Goal: Information Seeking & Learning: Check status

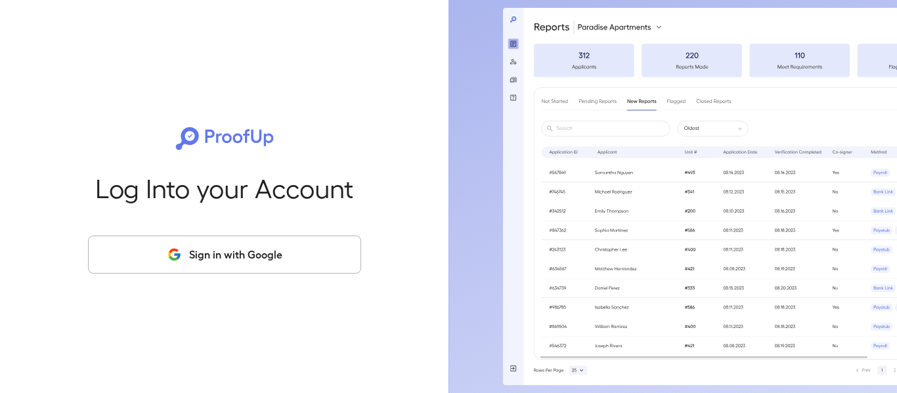
click at [258, 251] on button "Sign in with Google" at bounding box center [224, 255] width 273 height 38
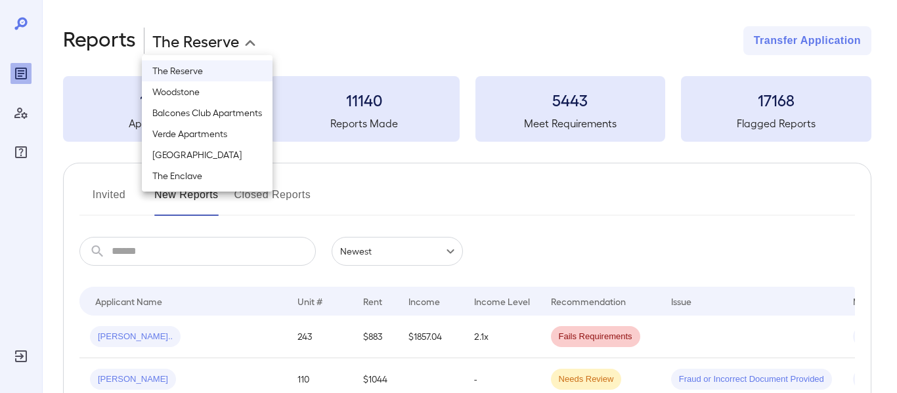
click at [197, 43] on body "**********" at bounding box center [448, 196] width 897 height 393
click at [215, 96] on li "Woodstone" at bounding box center [207, 91] width 131 height 21
type input "**********"
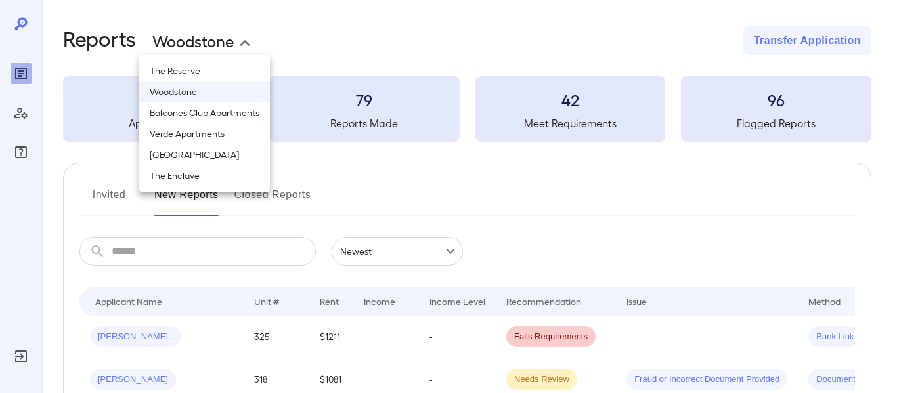
click at [202, 85] on li "Woodstone" at bounding box center [204, 91] width 131 height 21
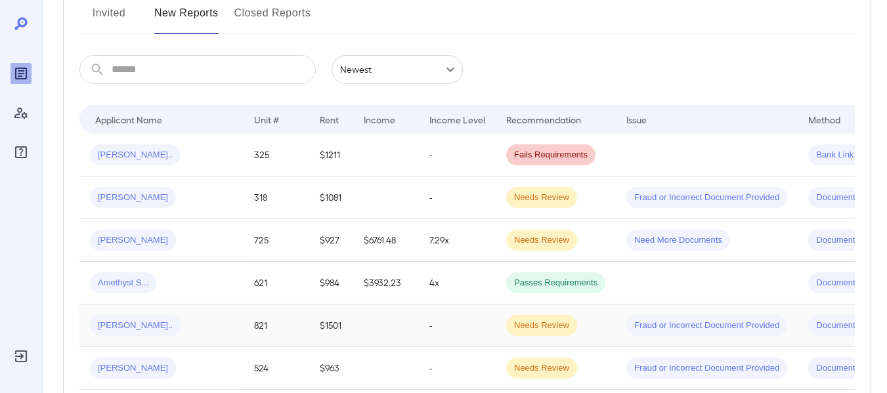
scroll to position [181, 0]
click at [123, 74] on input "text" at bounding box center [214, 70] width 204 height 29
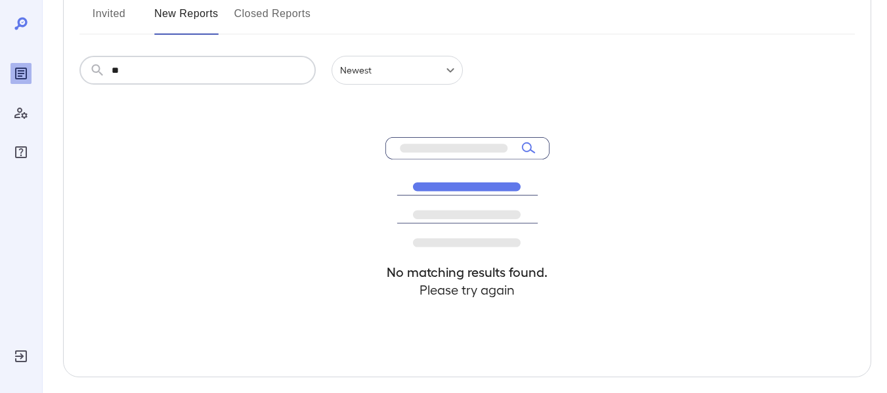
type input "*"
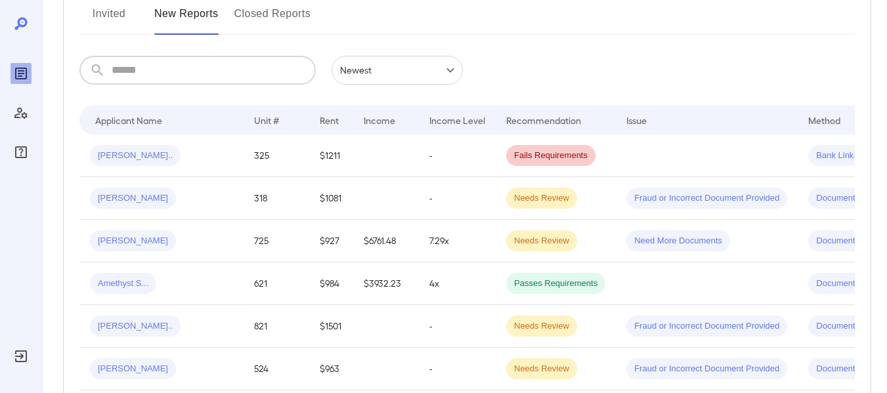
click at [124, 20] on button "Invited" at bounding box center [108, 19] width 59 height 32
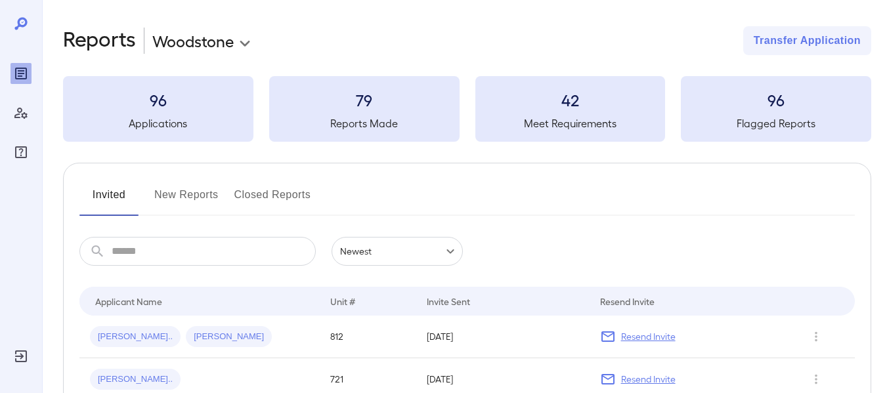
click at [24, 27] on icon at bounding box center [20, 23] width 12 height 12
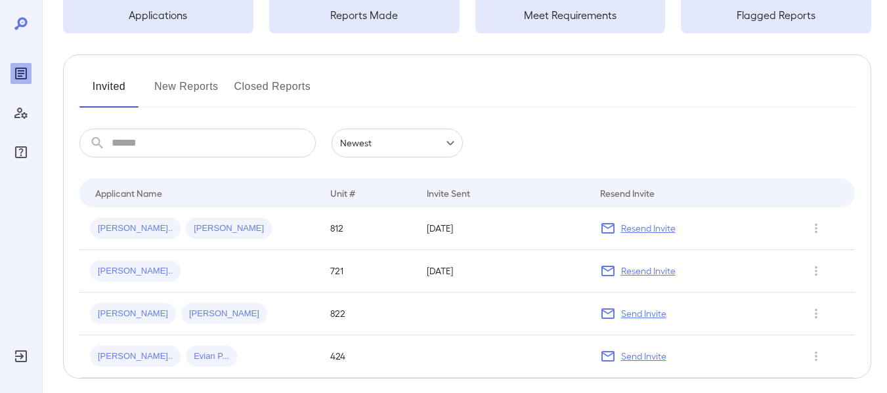
scroll to position [146, 0]
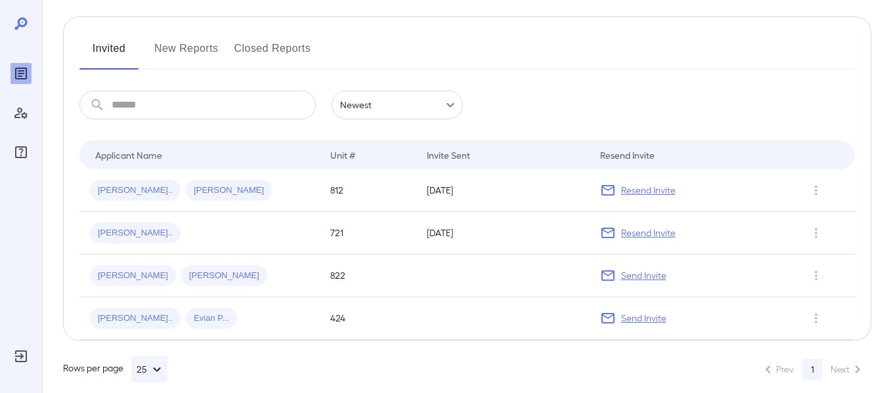
click at [174, 48] on button "New Reports" at bounding box center [186, 54] width 64 height 32
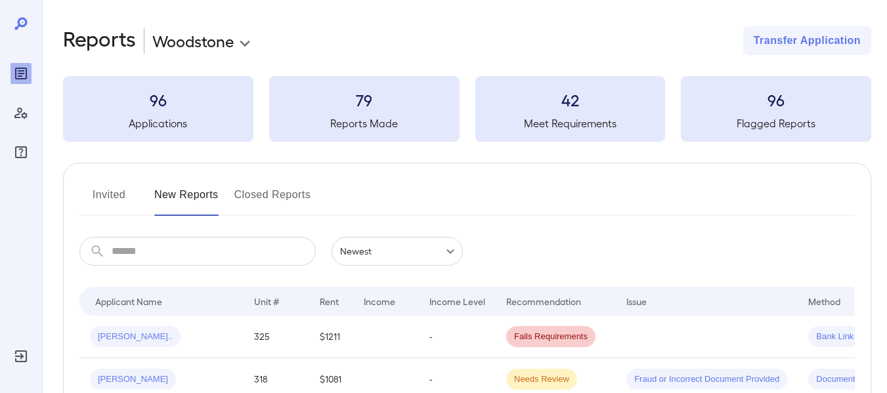
click at [101, 191] on button "Invited" at bounding box center [108, 200] width 59 height 32
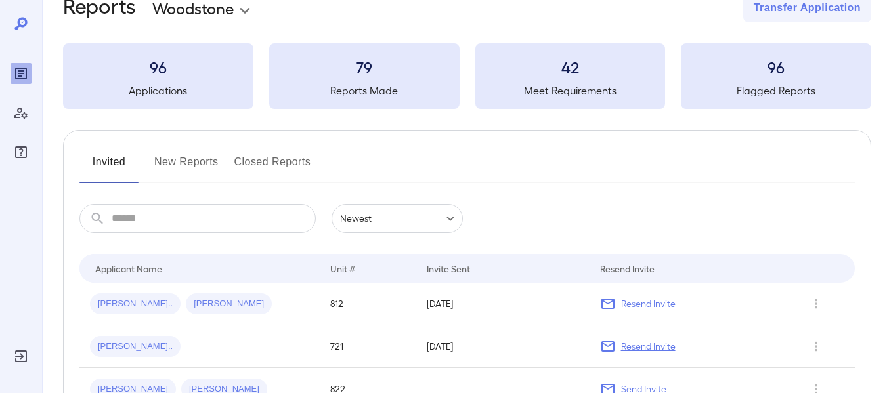
scroll to position [24, 0]
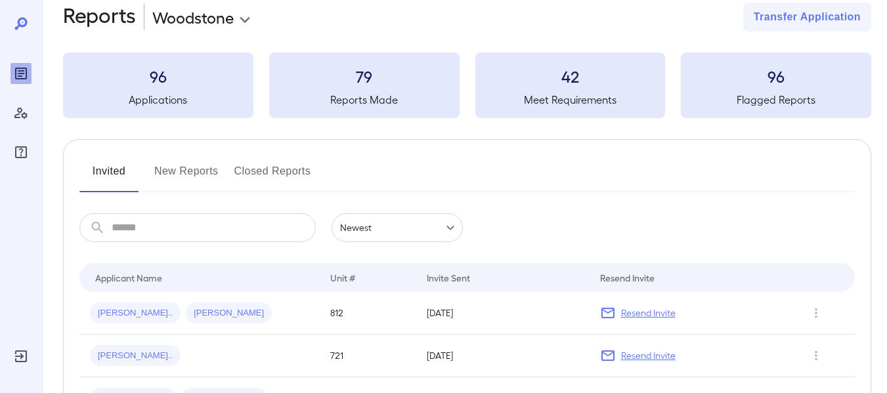
click at [282, 180] on button "Closed Reports" at bounding box center [272, 177] width 77 height 32
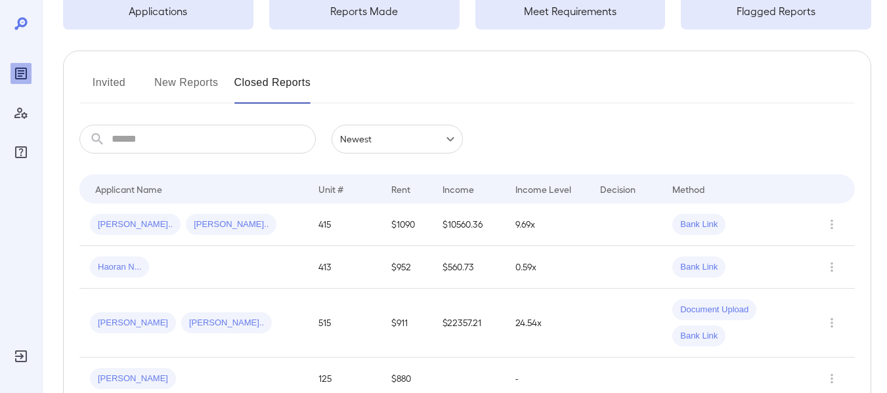
scroll to position [112, 0]
click at [218, 79] on button "New Reports" at bounding box center [186, 89] width 64 height 32
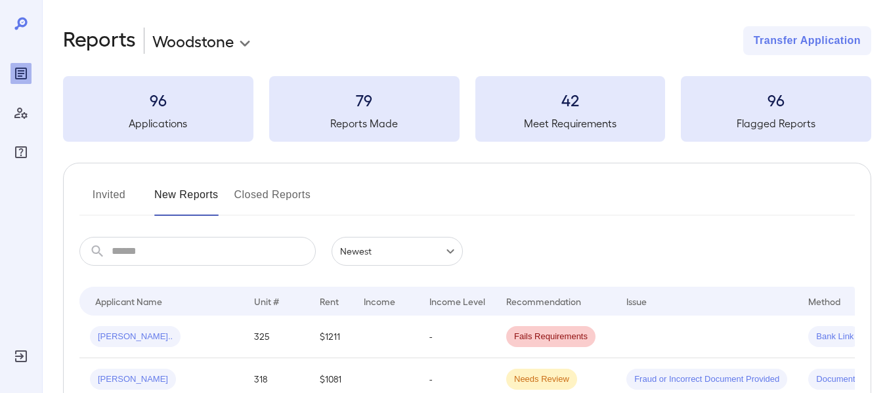
click at [100, 199] on button "Invited" at bounding box center [108, 200] width 59 height 32
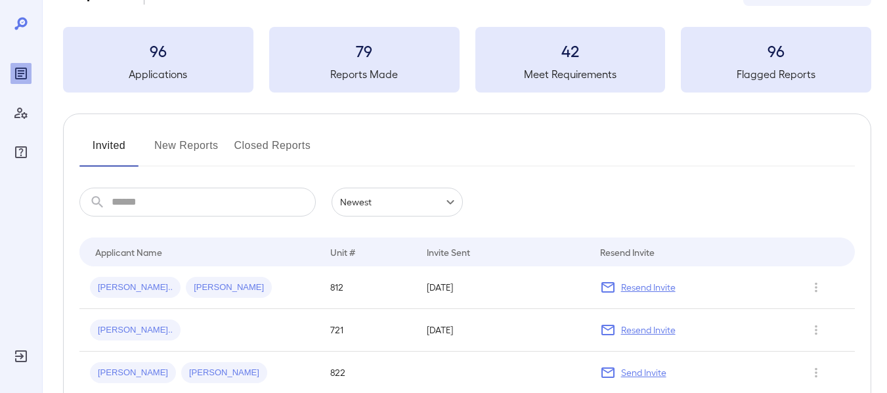
scroll to position [45, 0]
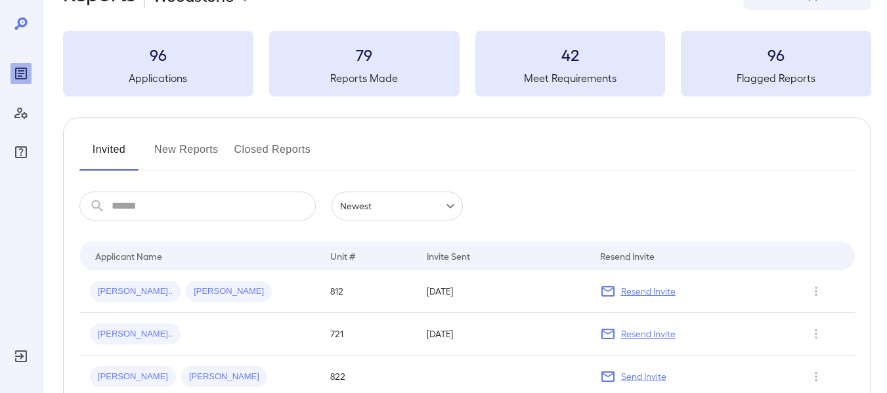
click at [413, 54] on h3 "79" at bounding box center [364, 54] width 190 height 21
click at [341, 98] on div "**********" at bounding box center [467, 232] width 808 height 503
click at [286, 152] on button "Closed Reports" at bounding box center [272, 155] width 77 height 32
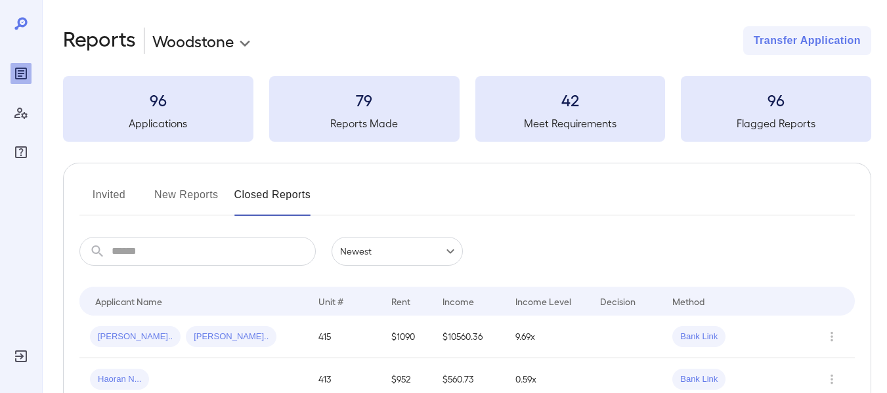
click at [202, 95] on h3 "96" at bounding box center [158, 99] width 190 height 21
click at [108, 199] on button "Invited" at bounding box center [108, 200] width 59 height 32
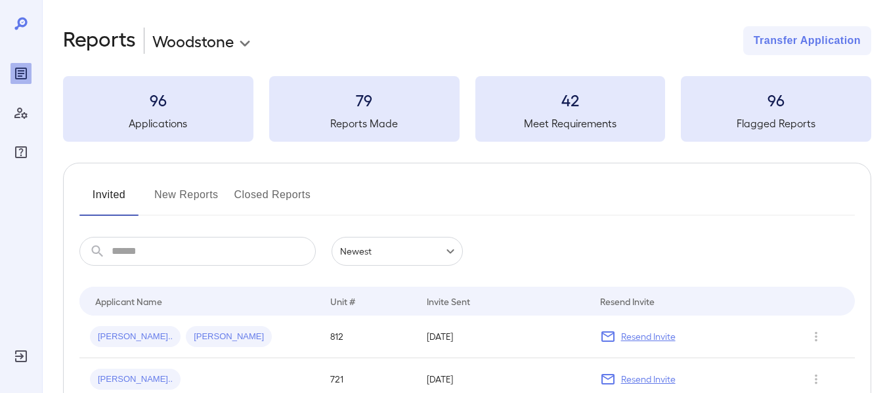
click at [264, 210] on button "Closed Reports" at bounding box center [272, 200] width 77 height 32
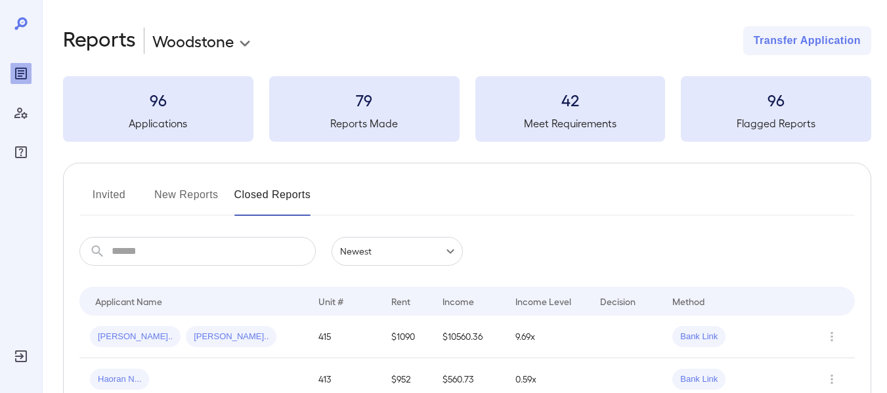
click at [27, 113] on icon "Manage Users" at bounding box center [21, 113] width 16 height 16
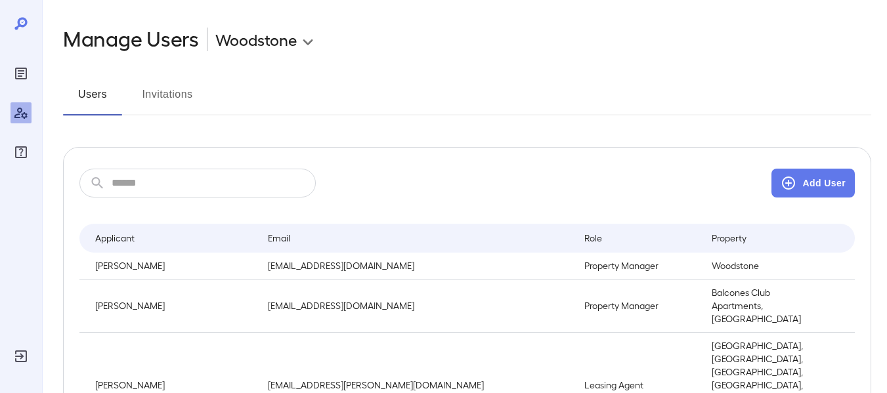
click at [163, 98] on button "Invitations" at bounding box center [167, 100] width 59 height 32
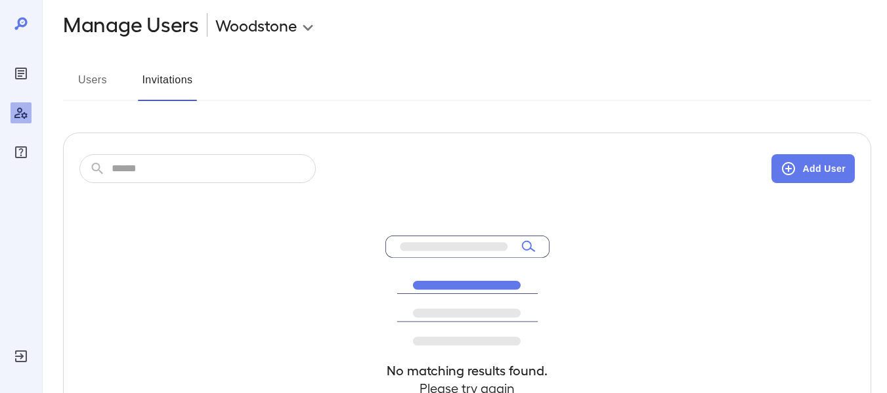
scroll to position [14, 0]
click at [100, 77] on button "Users" at bounding box center [92, 86] width 59 height 32
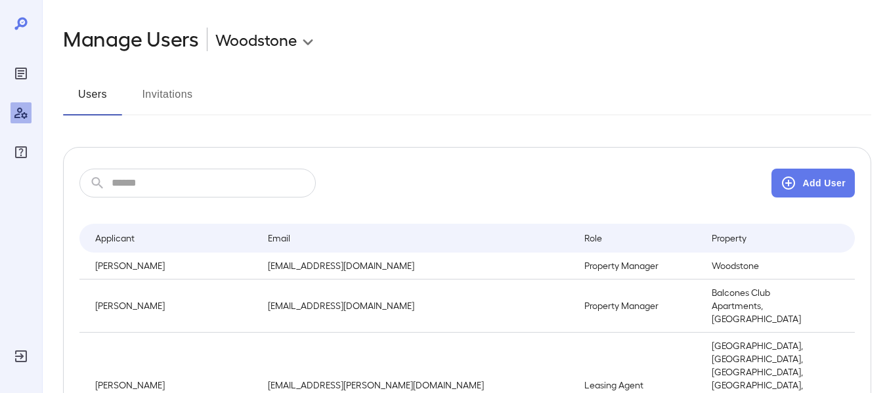
scroll to position [1, 0]
click at [27, 78] on icon "Reports" at bounding box center [21, 74] width 12 height 12
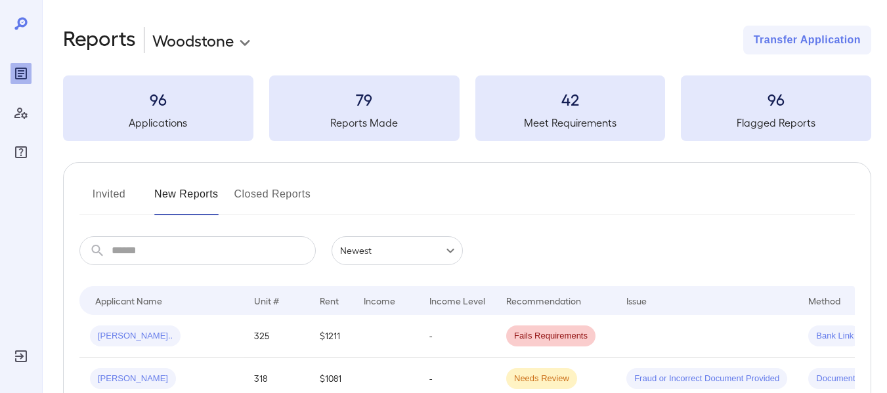
click at [164, 110] on div "96 Applications" at bounding box center [158, 108] width 190 height 66
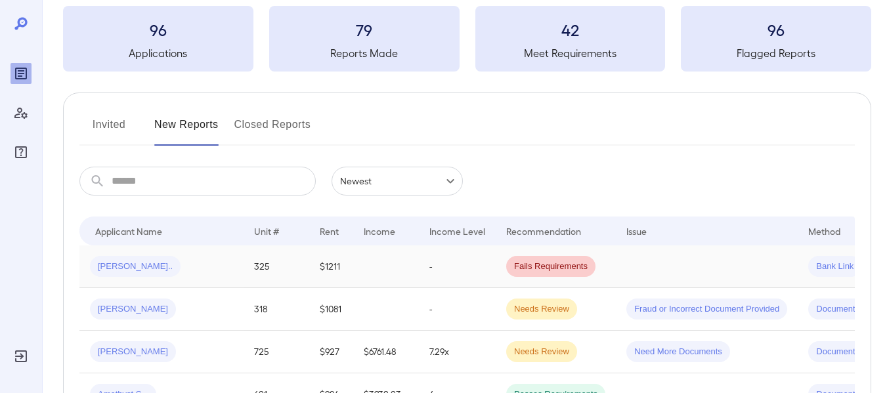
scroll to position [60, 0]
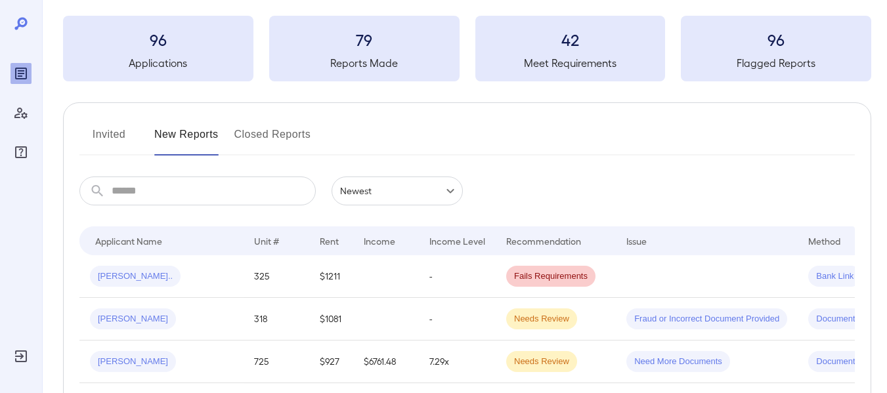
click at [114, 129] on button "Invited" at bounding box center [108, 140] width 59 height 32
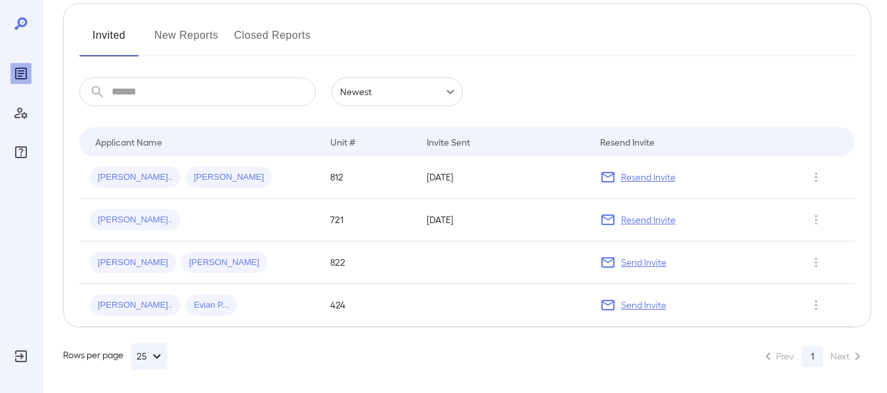
scroll to position [162, 0]
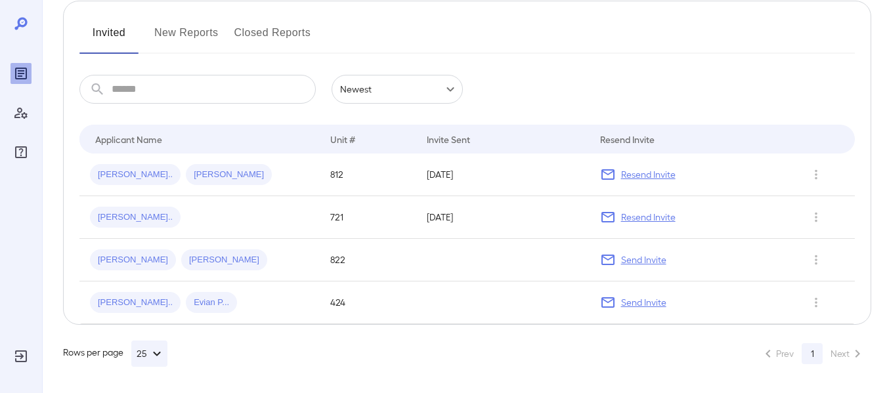
click at [258, 74] on div "Invited New Reports Closed Reports ​ ​ Newest ****** Drop to group by Applicant…" at bounding box center [467, 163] width 808 height 324
click at [262, 81] on input "text" at bounding box center [214, 89] width 204 height 29
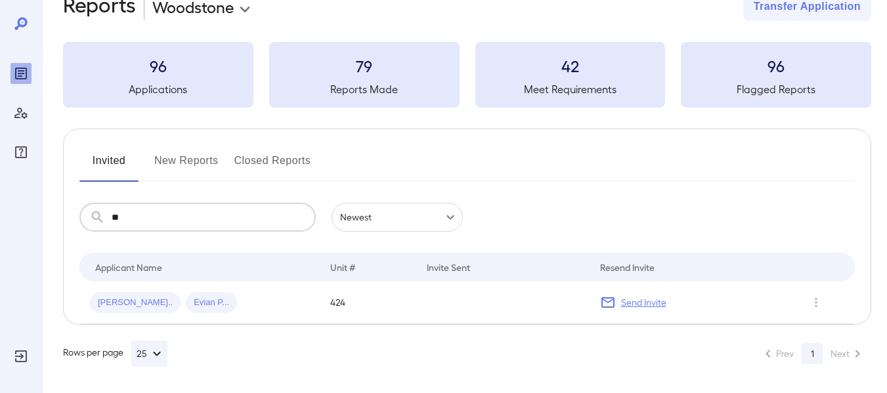
scroll to position [34, 0]
type input "**"
click at [170, 172] on button "New Reports" at bounding box center [186, 166] width 64 height 32
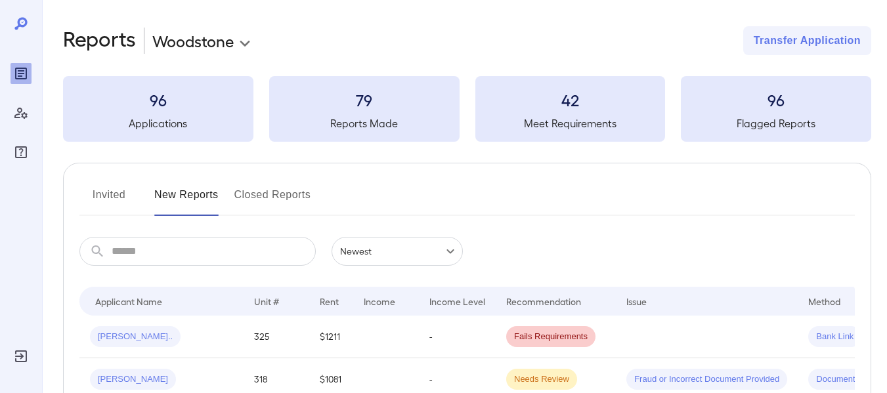
click at [222, 263] on input "text" at bounding box center [214, 251] width 204 height 29
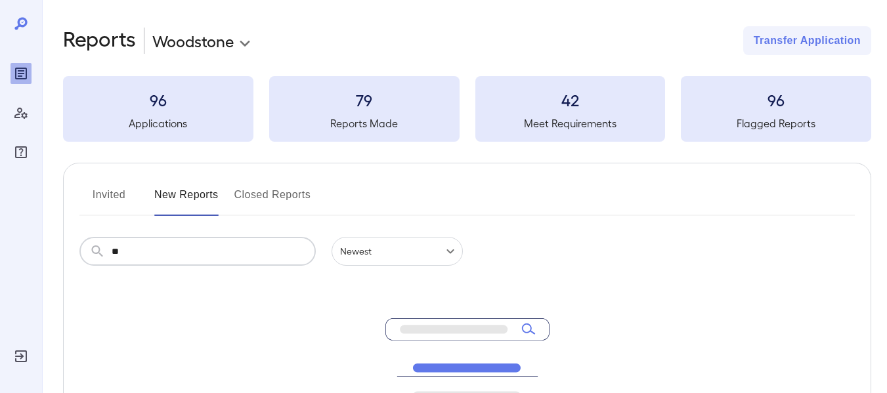
type input "*"
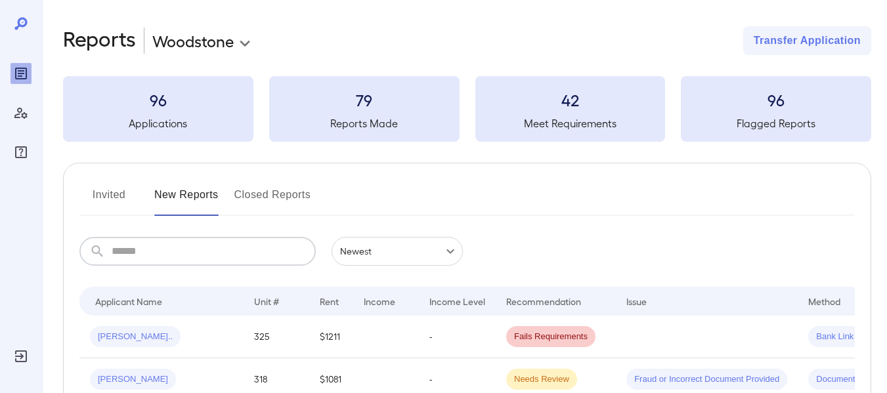
click at [24, 20] on icon at bounding box center [20, 23] width 12 height 12
click at [22, 20] on icon at bounding box center [21, 24] width 16 height 16
click at [106, 203] on button "Invited" at bounding box center [108, 200] width 59 height 32
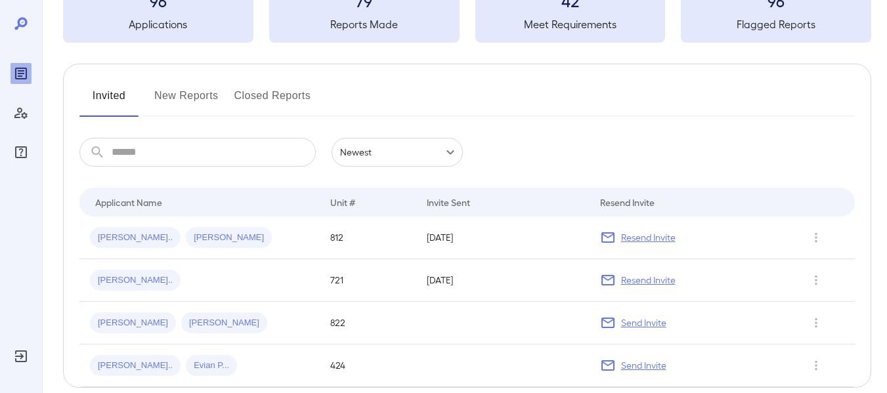
scroll to position [162, 0]
